Goal: Task Accomplishment & Management: Manage account settings

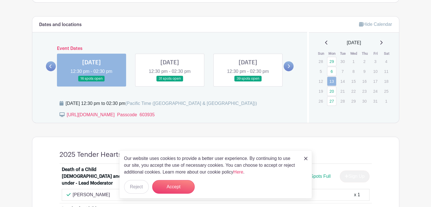
scroll to position [311, 0]
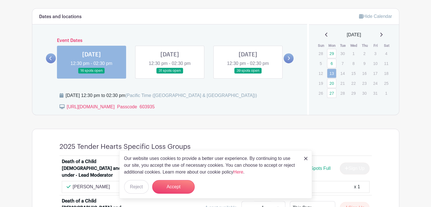
click at [91, 74] on link at bounding box center [91, 74] width 0 height 0
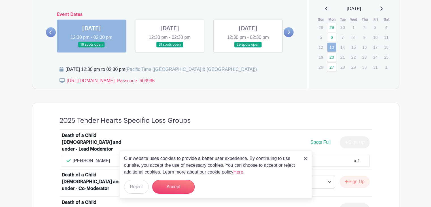
scroll to position [340, 0]
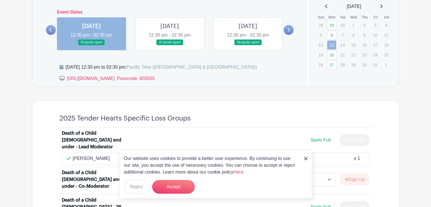
click at [305, 158] on img at bounding box center [305, 158] width 3 height 3
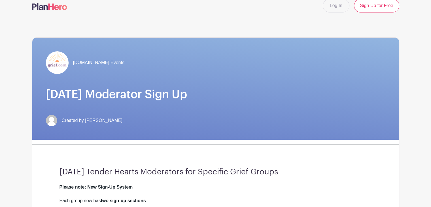
scroll to position [0, 0]
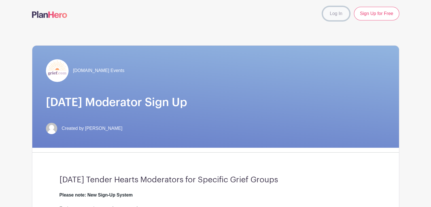
click at [330, 16] on link "Log In" at bounding box center [336, 14] width 27 height 14
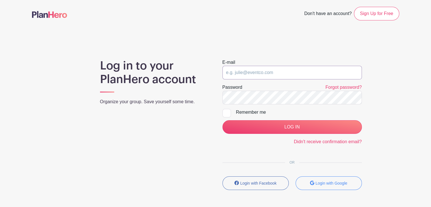
click at [271, 75] on input "email" at bounding box center [291, 73] width 139 height 14
type input "smc_campbell@hotmail.com"
click at [337, 85] on link "Forgot password?" at bounding box center [343, 87] width 36 height 5
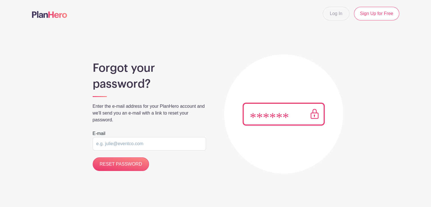
click at [159, 144] on input "email" at bounding box center [149, 144] width 113 height 14
type input "[EMAIL_ADDRESS][DOMAIN_NAME]"
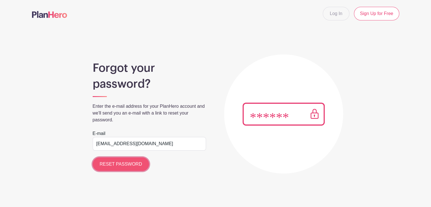
click at [126, 163] on input "RESET PASSWORD" at bounding box center [121, 164] width 57 height 14
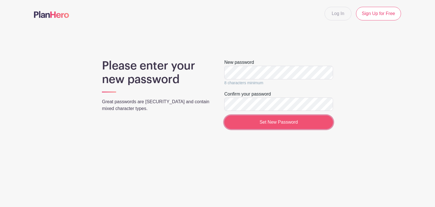
click at [270, 120] on input "Set New Password" at bounding box center [278, 122] width 109 height 14
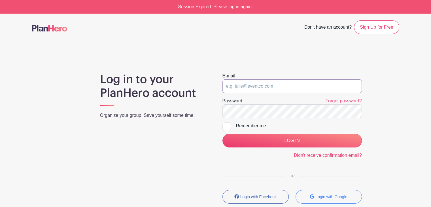
click at [283, 86] on input "email" at bounding box center [291, 86] width 139 height 14
type input "[EMAIL_ADDRESS][DOMAIN_NAME]"
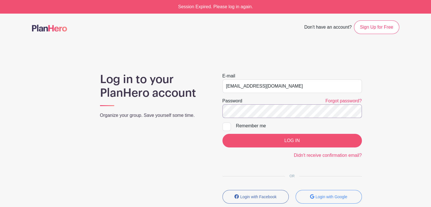
click at [222, 134] on input "LOG IN" at bounding box center [291, 141] width 139 height 14
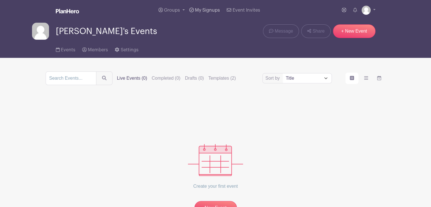
click at [208, 9] on span "My Signups" at bounding box center [207, 10] width 25 height 5
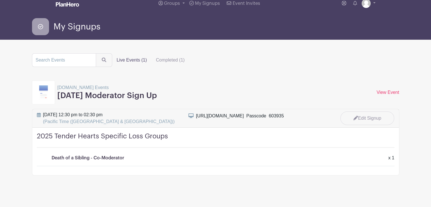
scroll to position [10, 0]
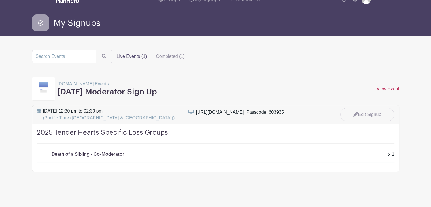
click at [379, 86] on link "View Event" at bounding box center [387, 88] width 23 height 5
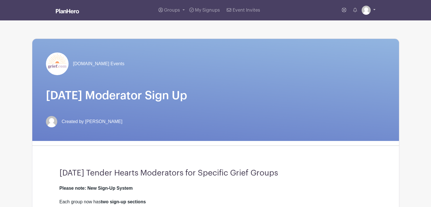
click at [373, 9] on link at bounding box center [368, 10] width 14 height 9
click at [345, 36] on link "Logout" at bounding box center [352, 37] width 45 height 9
